Goal: Task Accomplishment & Management: Complete application form

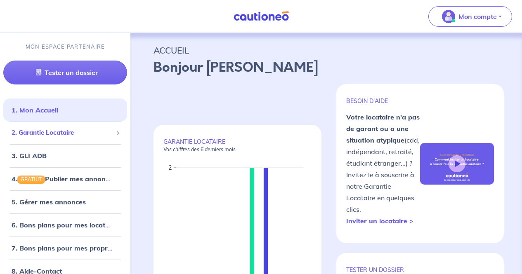
click at [83, 139] on div "2. Garantie Locataire" at bounding box center [65, 133] width 124 height 16
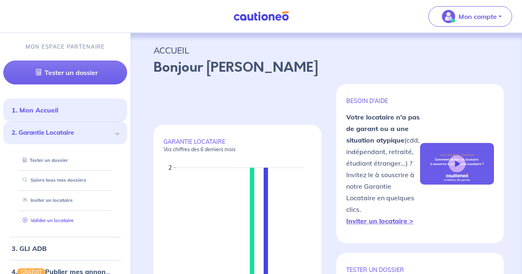
click at [71, 224] on link "Valider un locataire" at bounding box center [46, 221] width 54 height 6
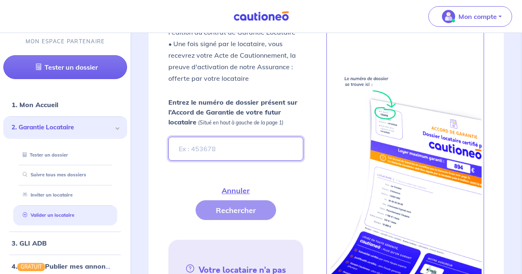
scroll to position [329, 0]
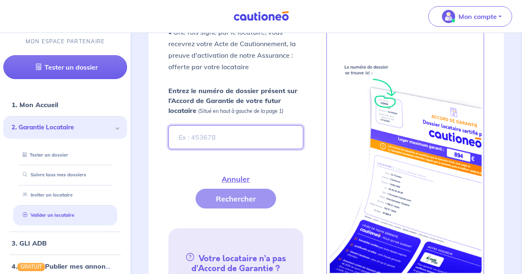
paste input "4cf256fa-eeea-48ef-b657-6c86214d113e"
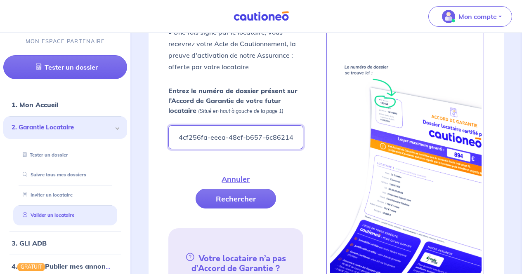
scroll to position [0, 16]
type input "4cf256fa-eeea-48ef-b657-6c86214d113e"
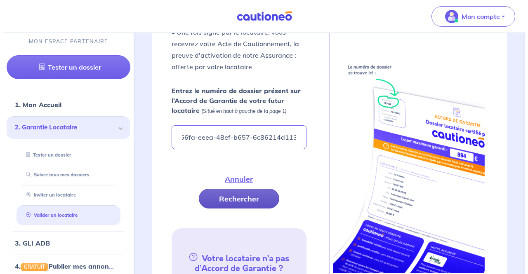
scroll to position [0, 0]
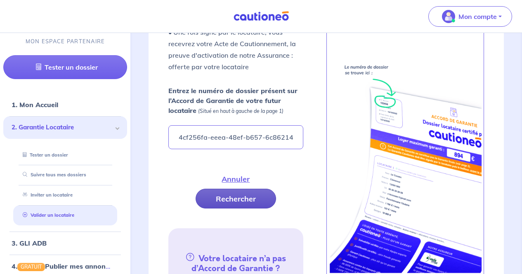
click at [229, 198] on button "Rechercher" at bounding box center [236, 199] width 80 height 20
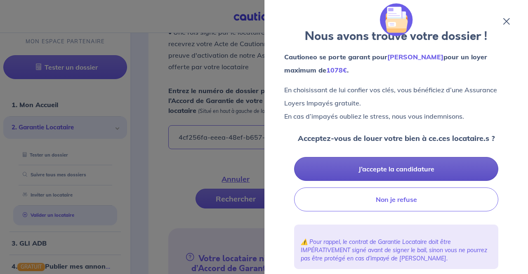
click at [437, 158] on button "J’accepte la candidature" at bounding box center [396, 169] width 204 height 24
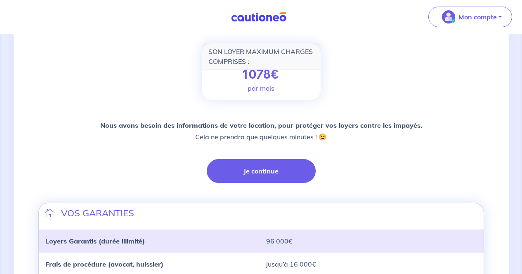
scroll to position [116, 0]
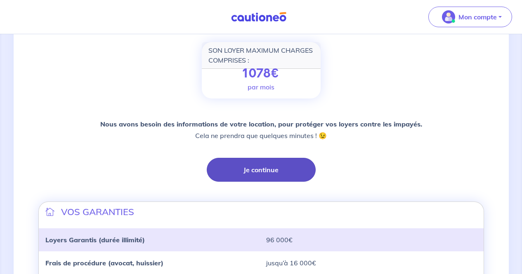
click at [232, 162] on button "Je continue" at bounding box center [261, 170] width 109 height 24
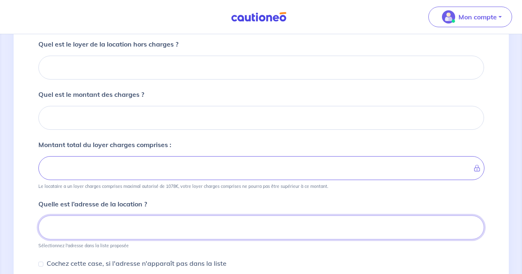
scroll to position [122, 0]
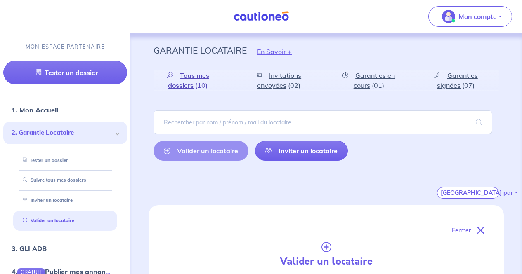
click at [174, 87] on span "Tous mes dossiers" at bounding box center [188, 80] width 41 height 18
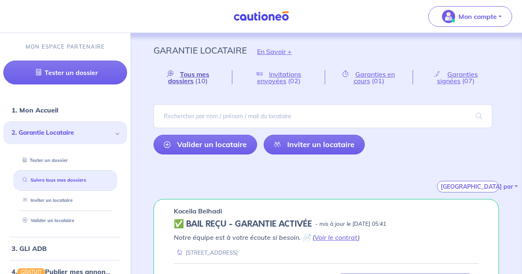
click at [199, 75] on span "Tous mes dossiers" at bounding box center [188, 77] width 41 height 15
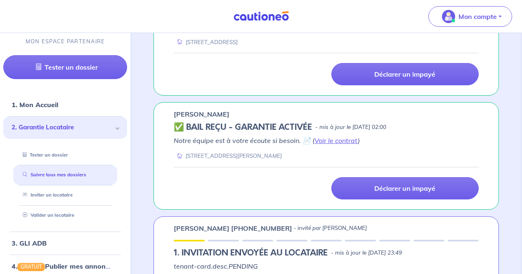
scroll to position [439, 0]
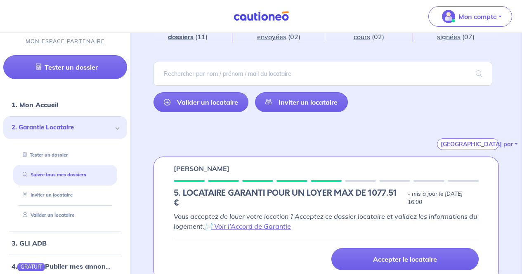
scroll to position [52, 0]
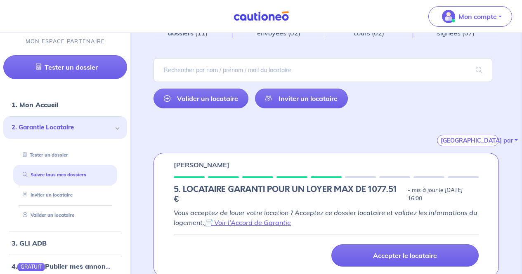
click at [511, 53] on div "Tous mes dossiers (11) Invitations envoyées (02) Garanties en cours (02) Garant…" at bounding box center [326, 82] width 385 height 129
